Goal: Transaction & Acquisition: Purchase product/service

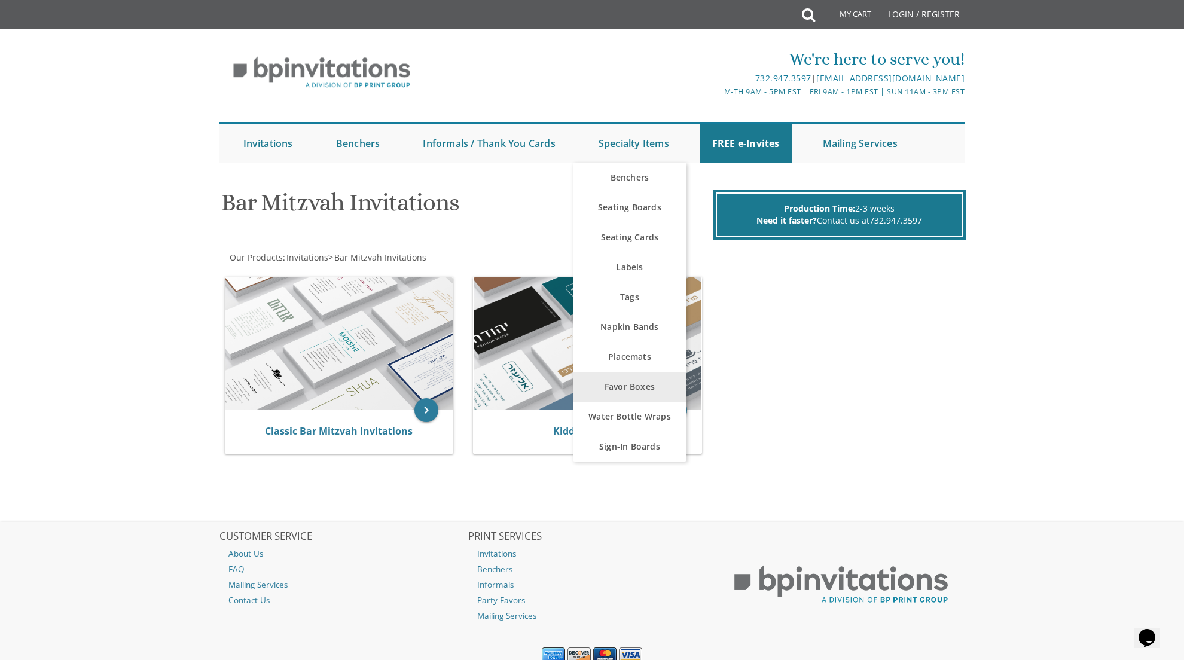
click at [637, 384] on link "Favor Boxes" at bounding box center [630, 387] width 114 height 30
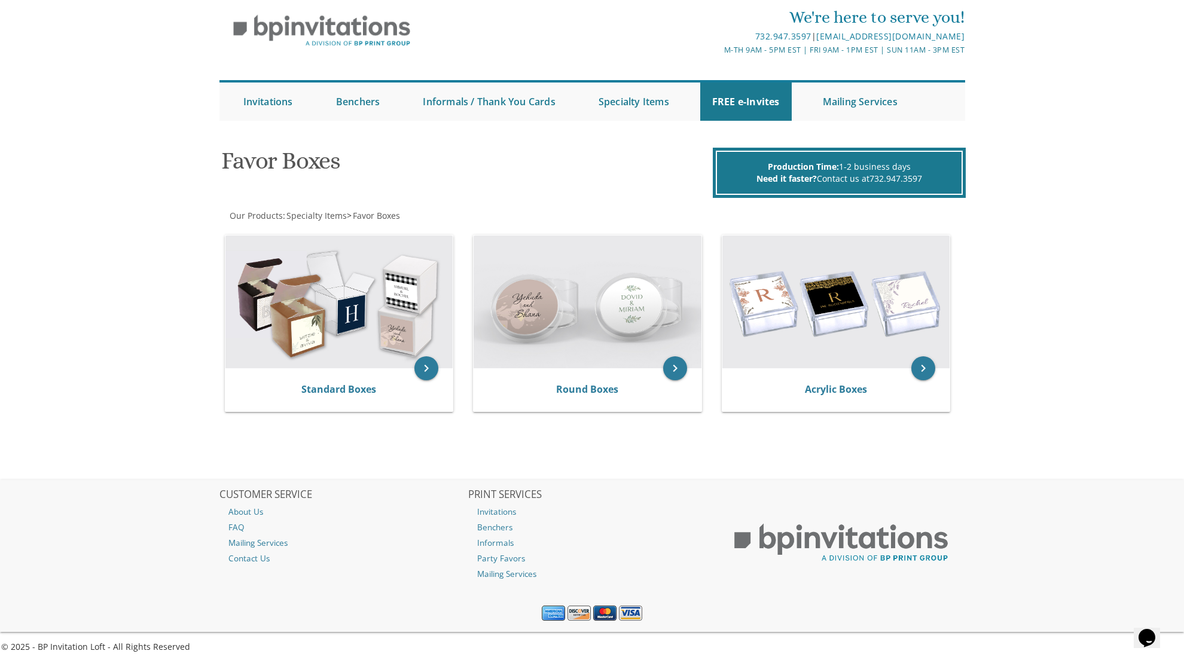
scroll to position [41, 0]
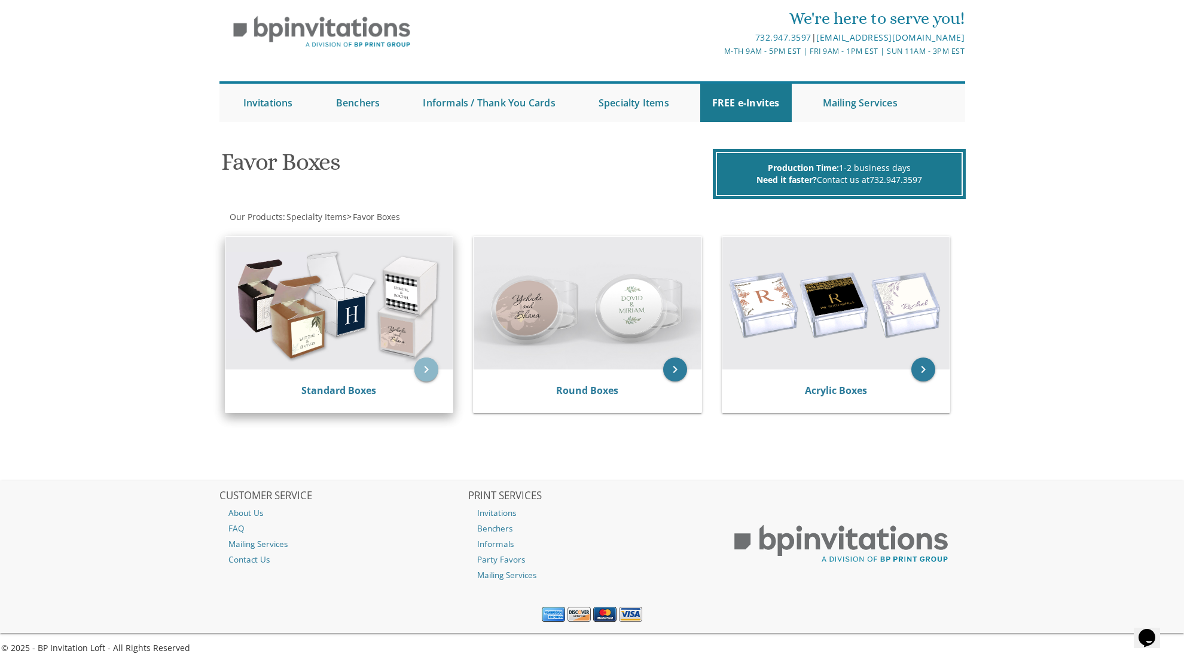
click at [426, 369] on icon "keyboard_arrow_right" at bounding box center [426, 370] width 24 height 24
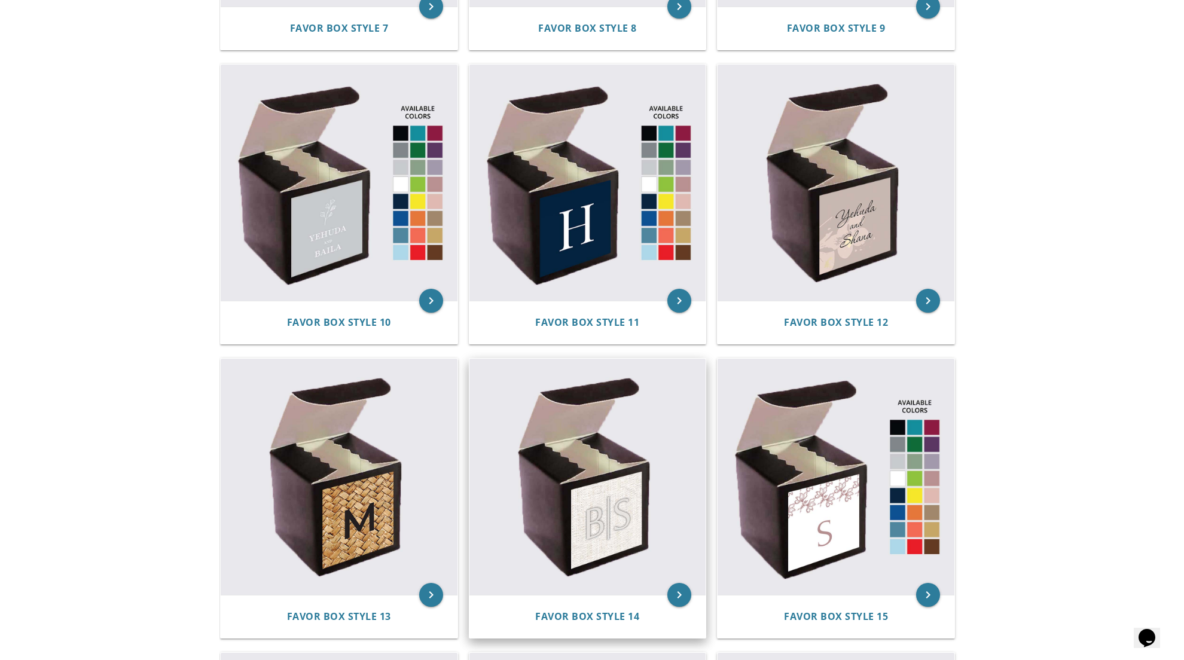
scroll to position [1088, 0]
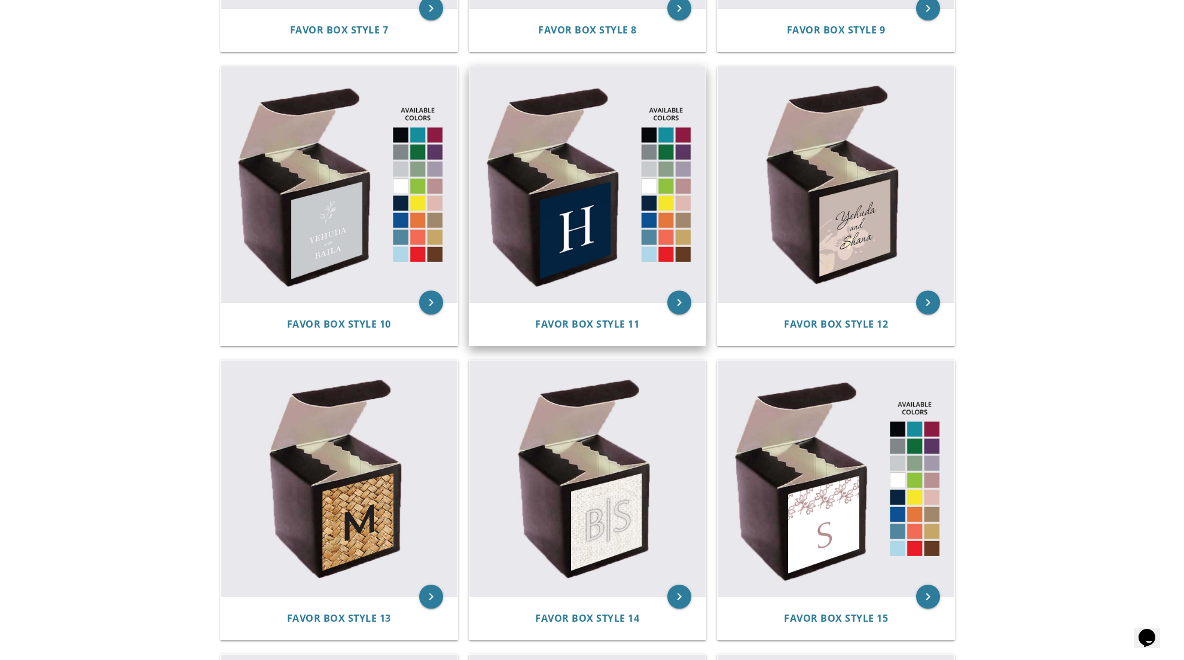
click at [597, 225] on img at bounding box center [587, 184] width 237 height 237
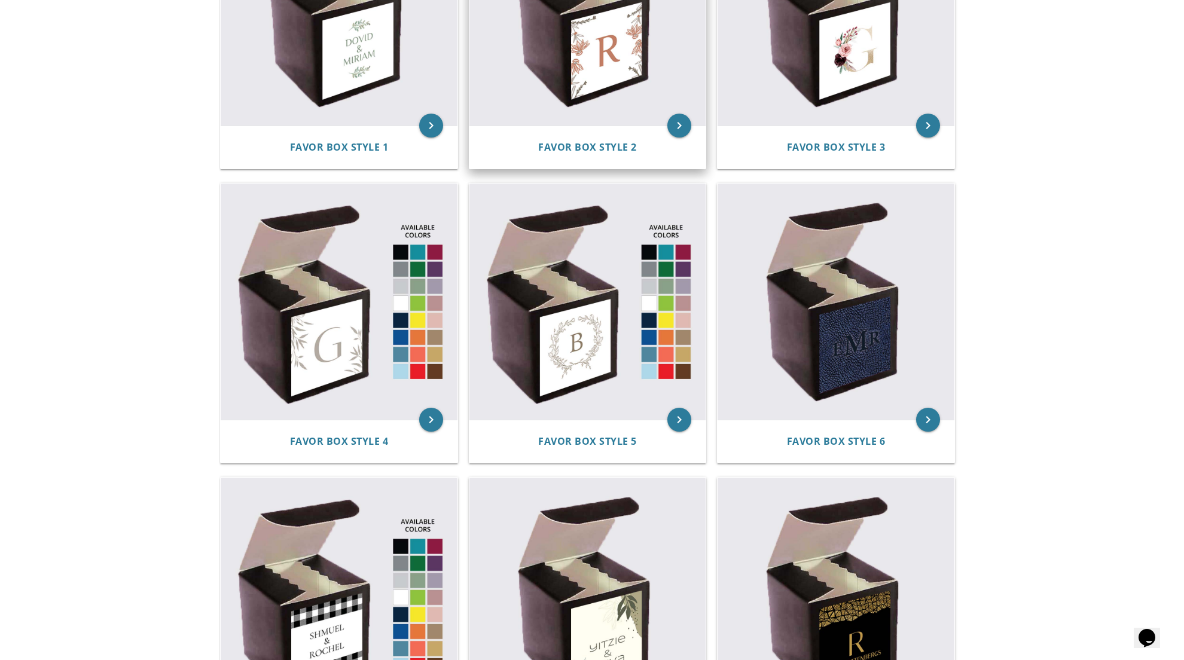
scroll to position [384, 0]
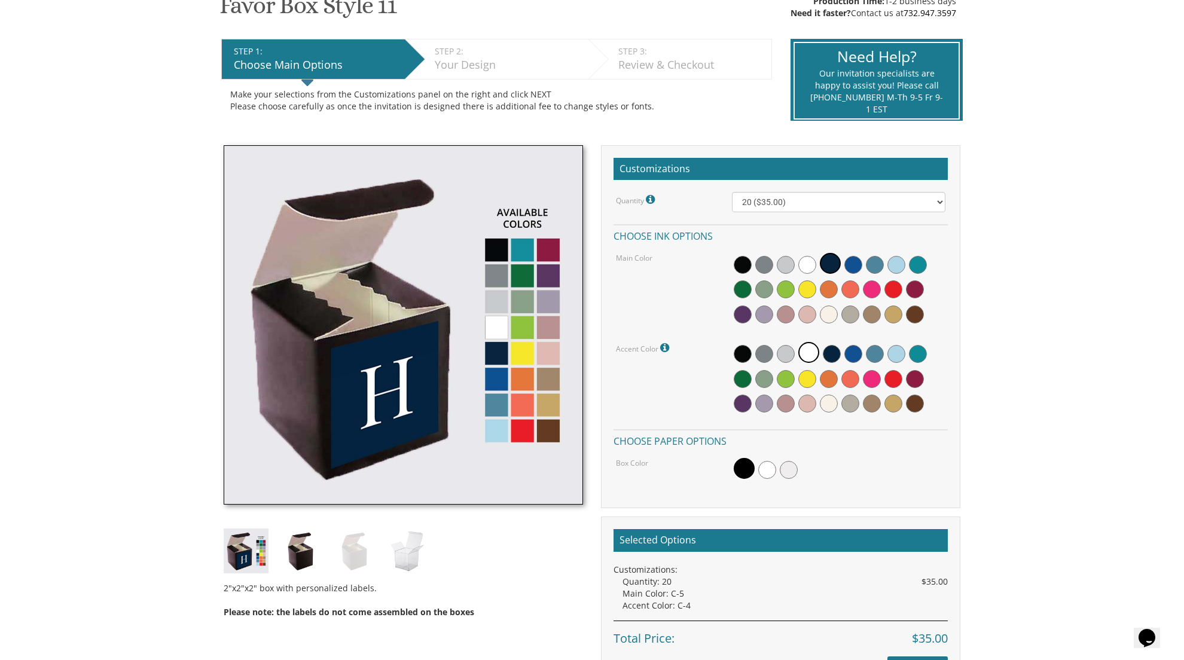
scroll to position [210, 0]
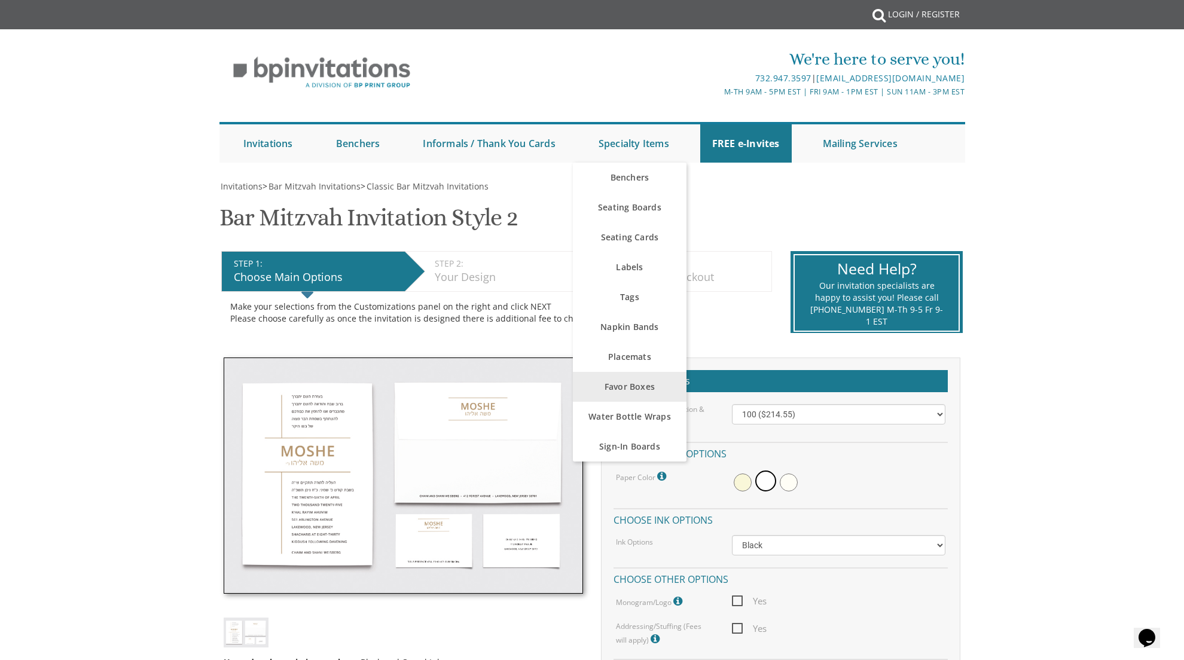
click at [624, 383] on link "Favor Boxes" at bounding box center [630, 387] width 114 height 30
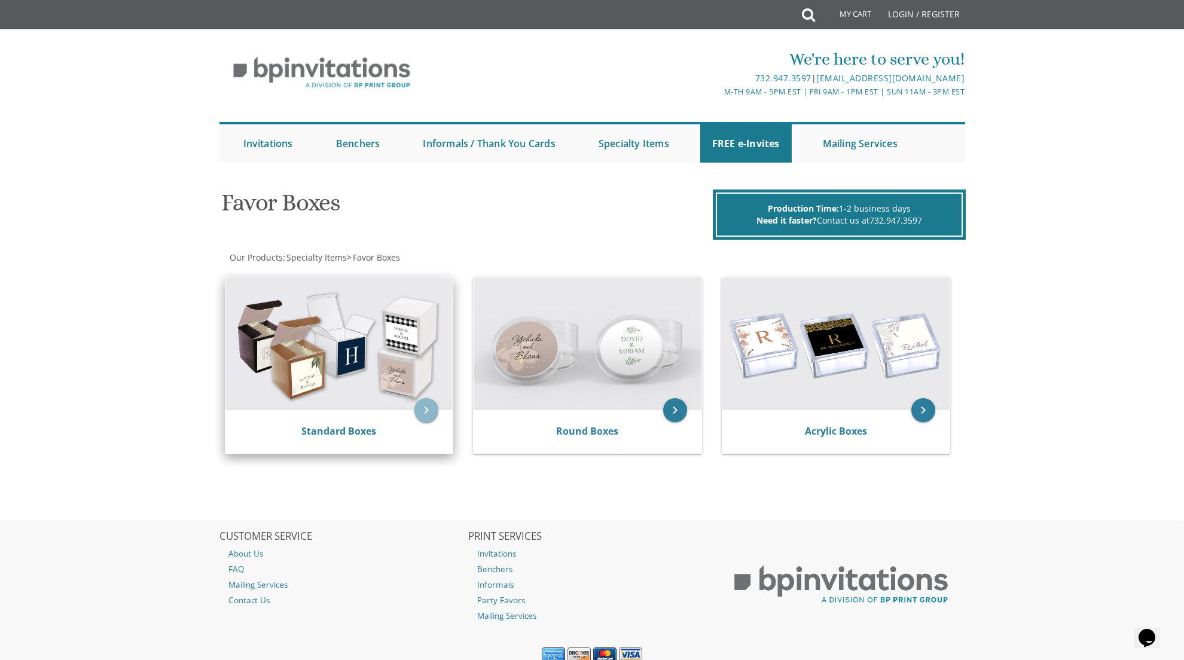
click at [424, 406] on icon "keyboard_arrow_right" at bounding box center [426, 410] width 24 height 24
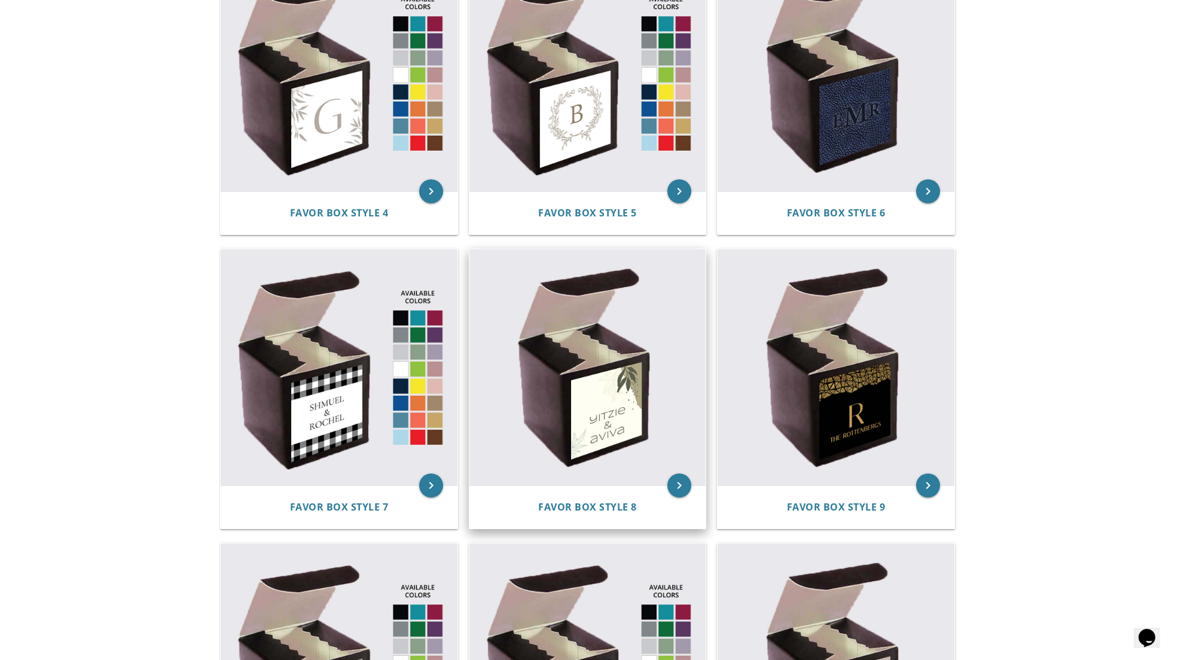
scroll to position [617, 0]
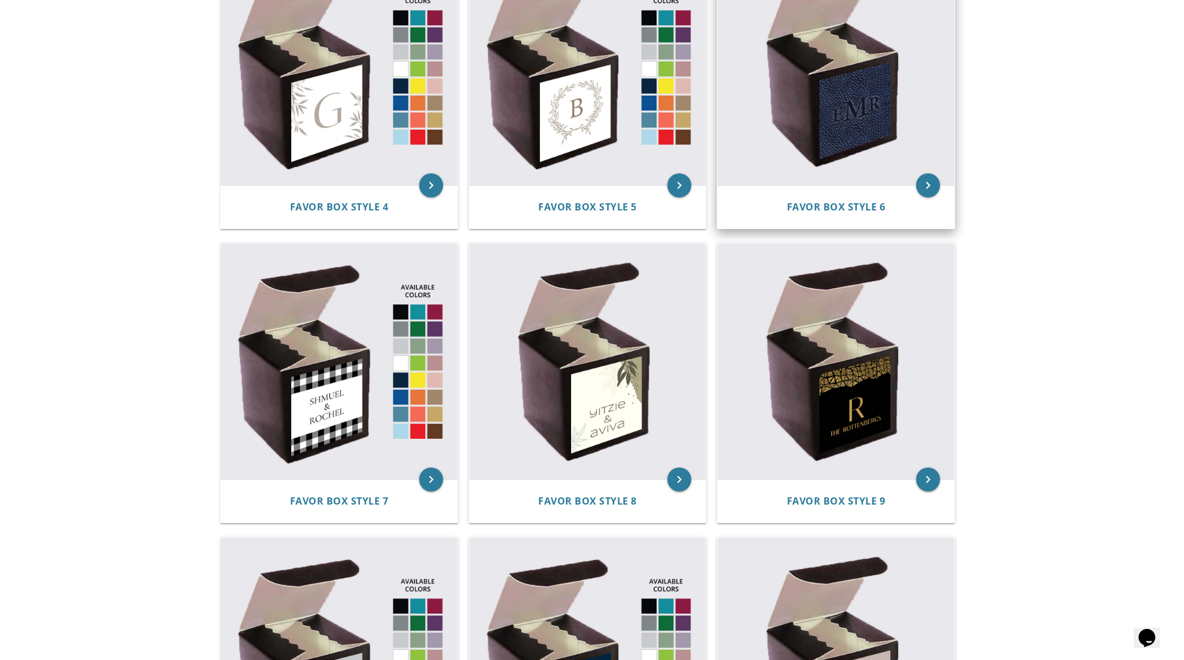
click at [784, 145] on img at bounding box center [835, 67] width 237 height 237
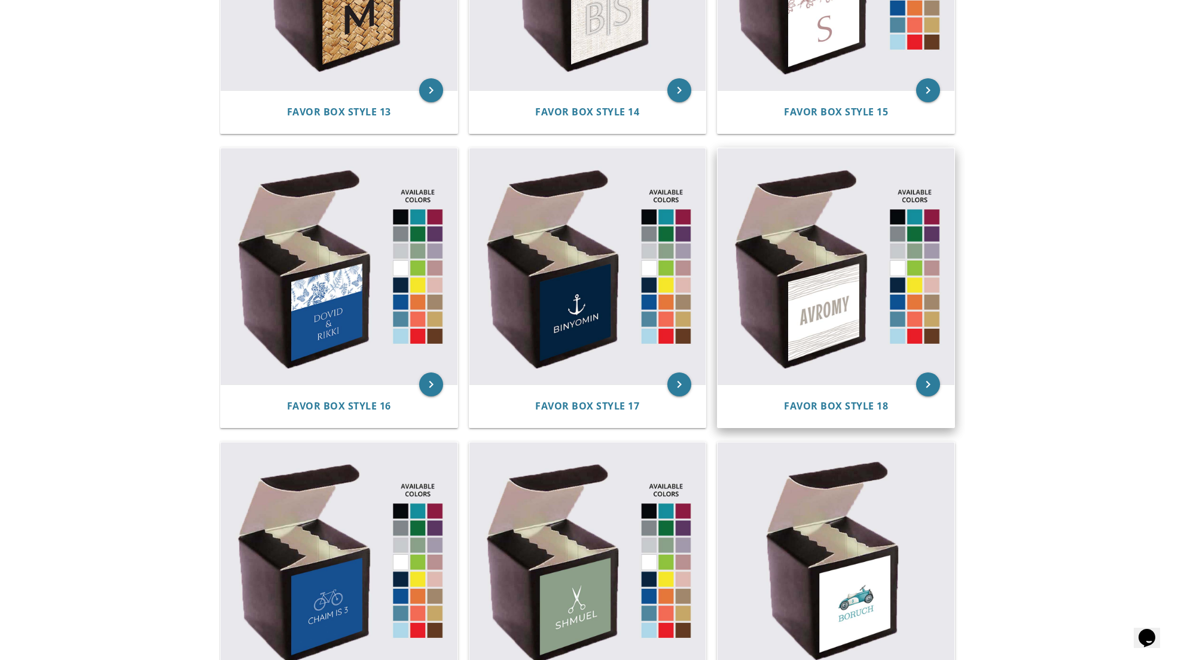
scroll to position [1595, 0]
click at [814, 238] on img at bounding box center [835, 266] width 237 height 237
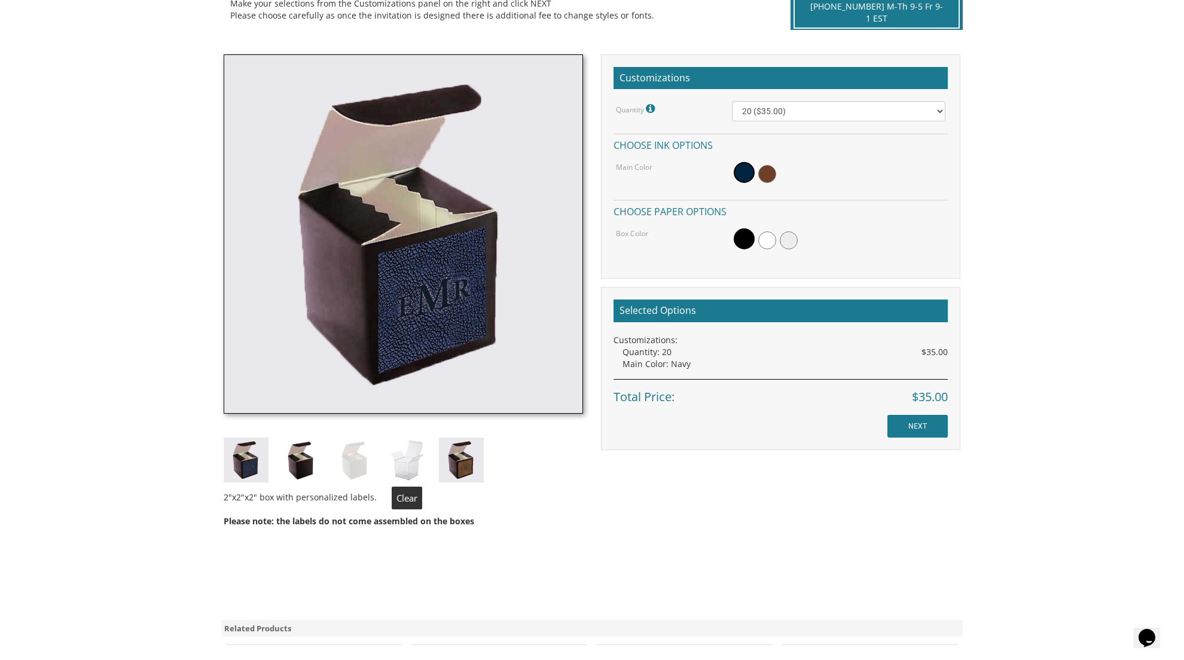
scroll to position [301, 0]
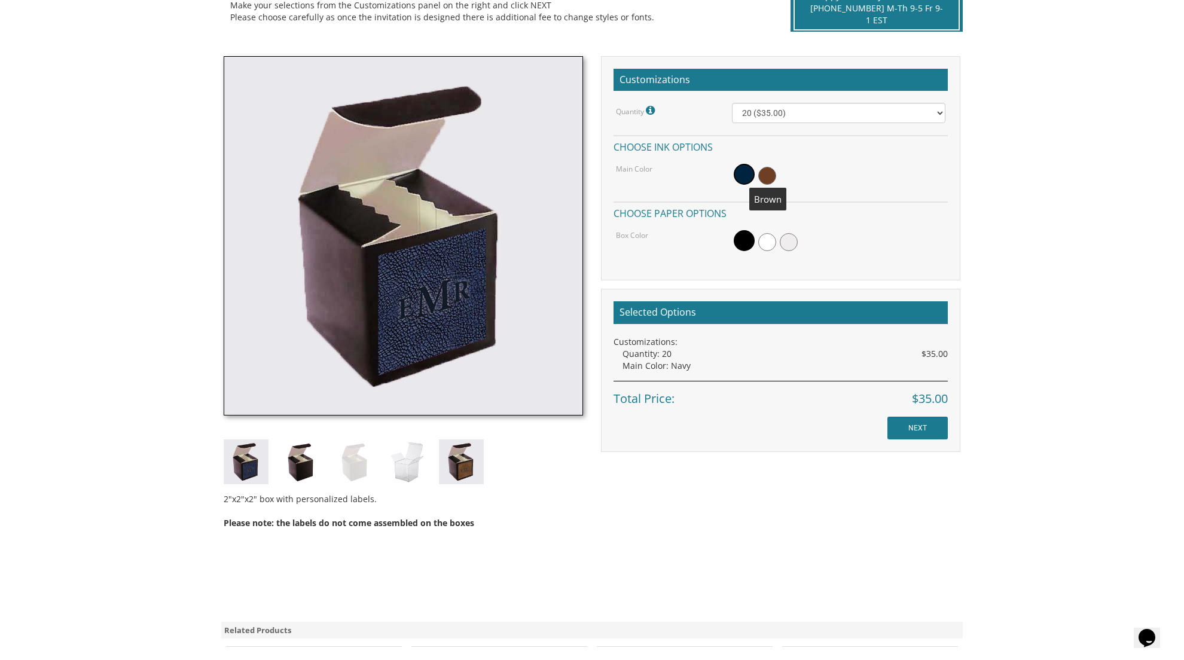
click at [763, 167] on span at bounding box center [767, 176] width 18 height 18
click at [741, 167] on span at bounding box center [743, 176] width 18 height 18
select select "100"
click at [763, 236] on span at bounding box center [767, 242] width 18 height 18
click at [789, 234] on span at bounding box center [789, 242] width 18 height 18
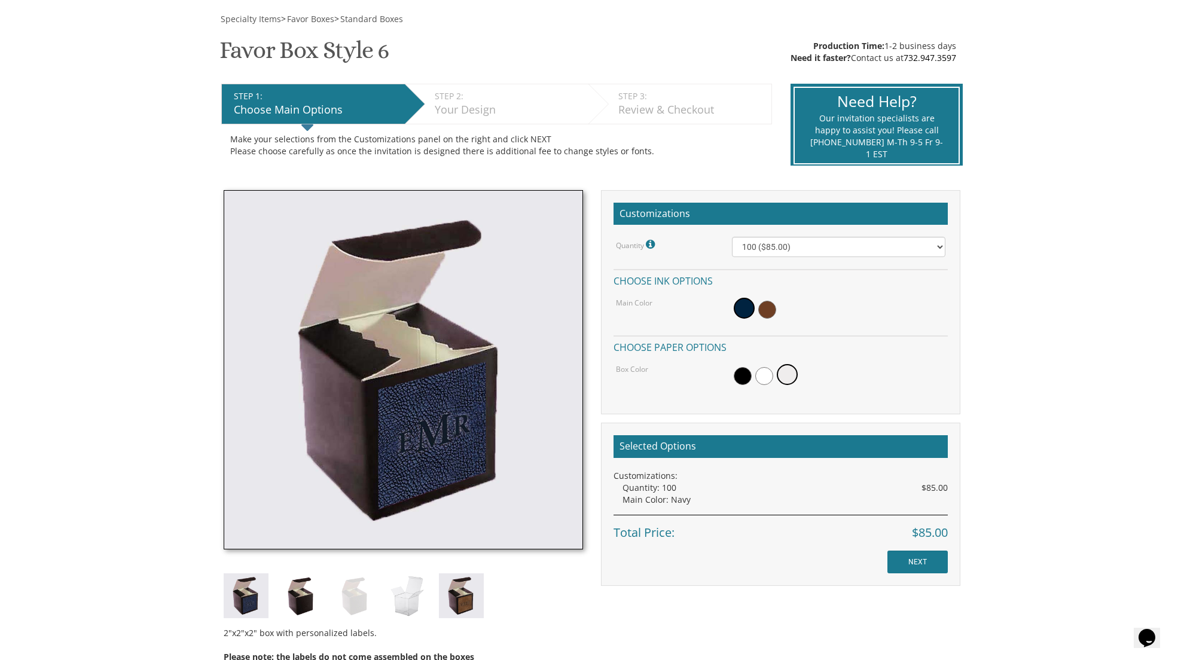
scroll to position [166, 0]
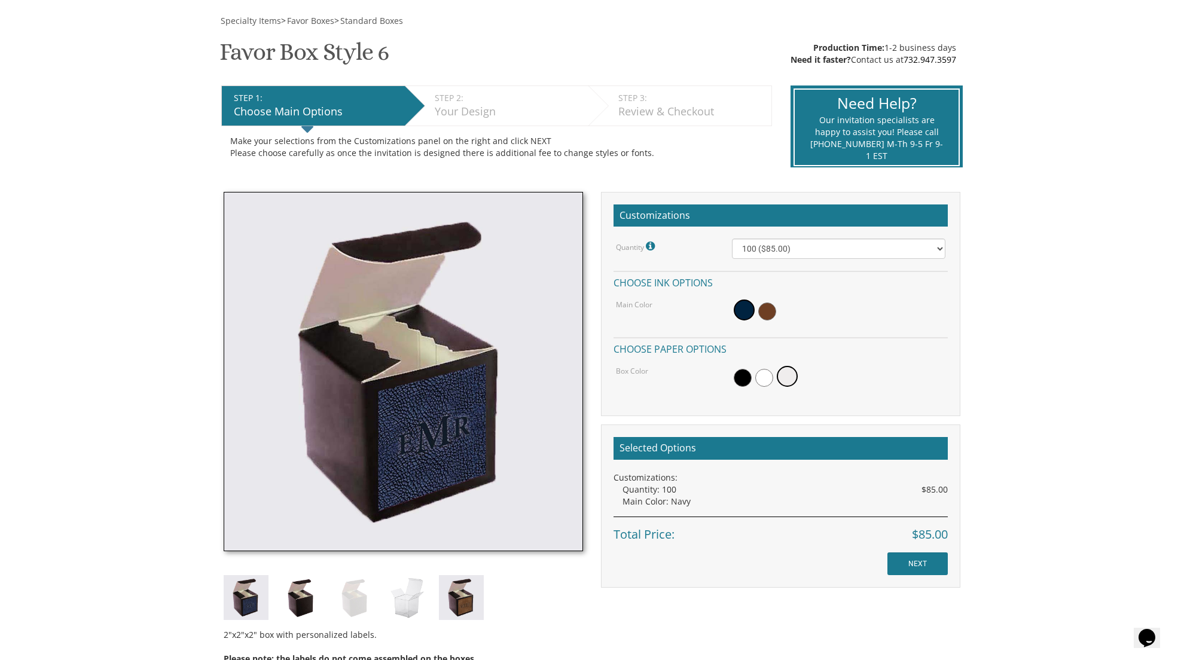
click at [912, 552] on input "NEXT" at bounding box center [917, 563] width 60 height 23
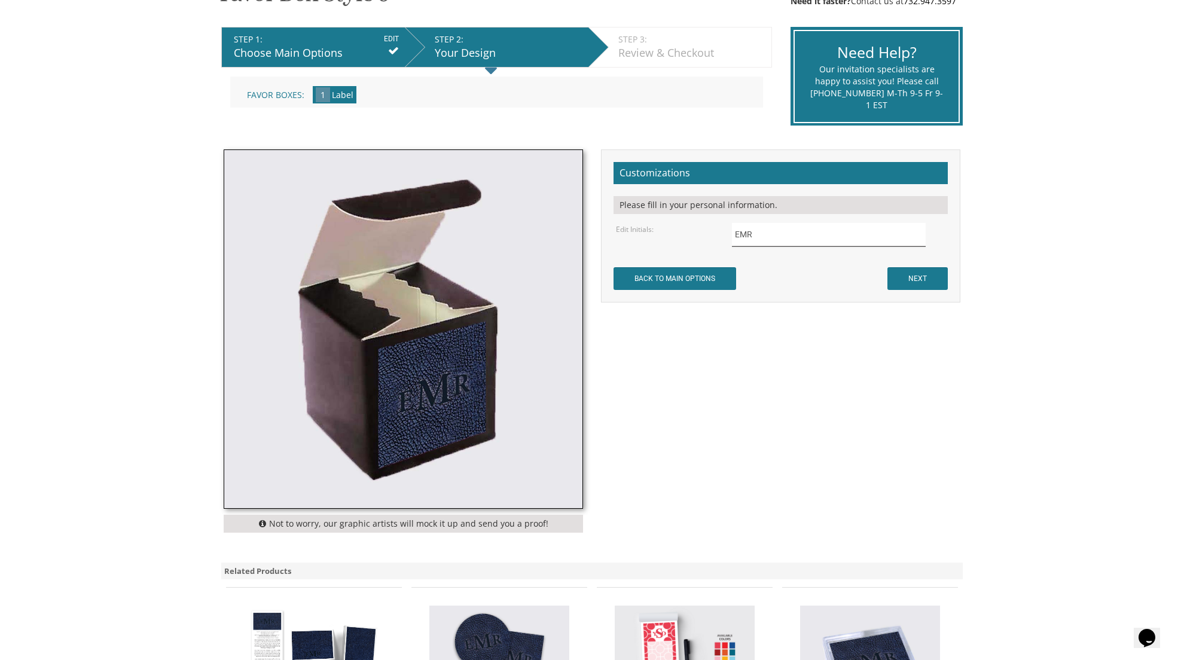
drag, startPoint x: 759, startPoint y: 228, endPoint x: 723, endPoint y: 228, distance: 36.5
click at [723, 228] on div "EMR" at bounding box center [839, 234] width 232 height 23
type input "s"
type input "SKA"
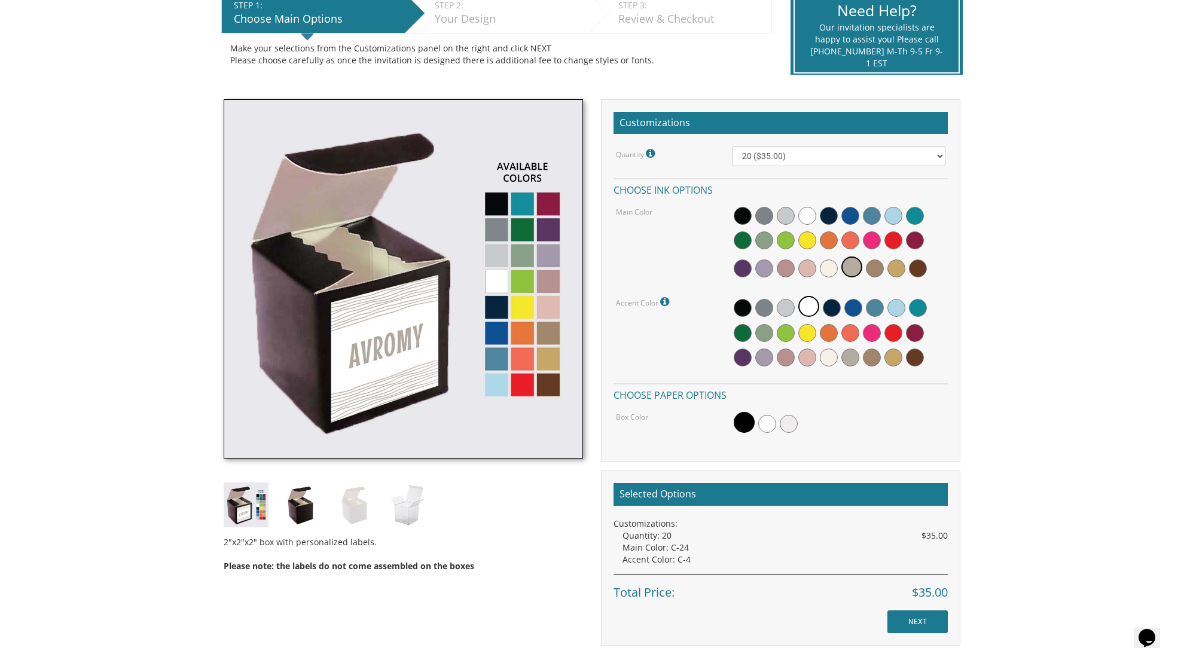
scroll to position [263, 0]
